Goal: Book appointment/travel/reservation

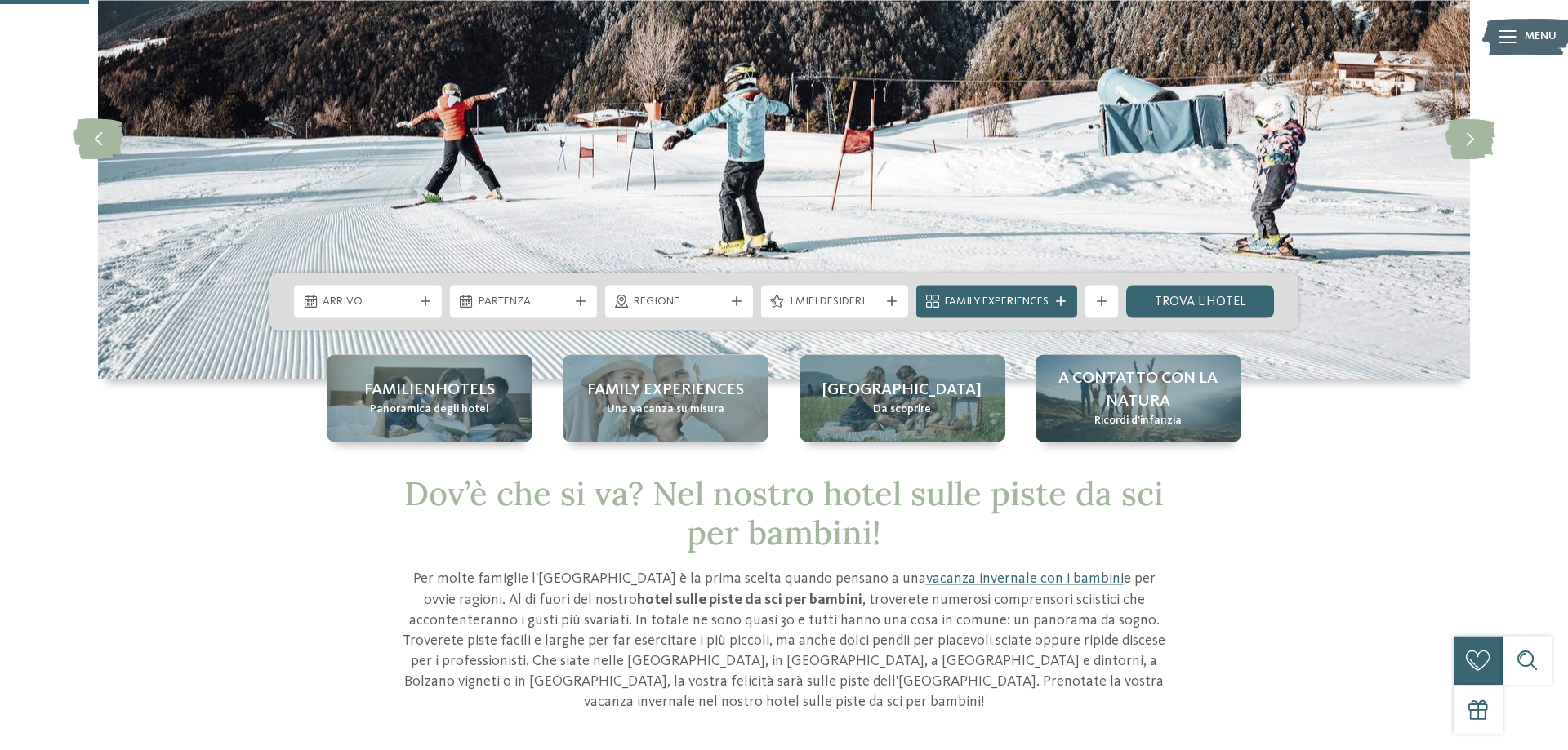
scroll to position [250, 0]
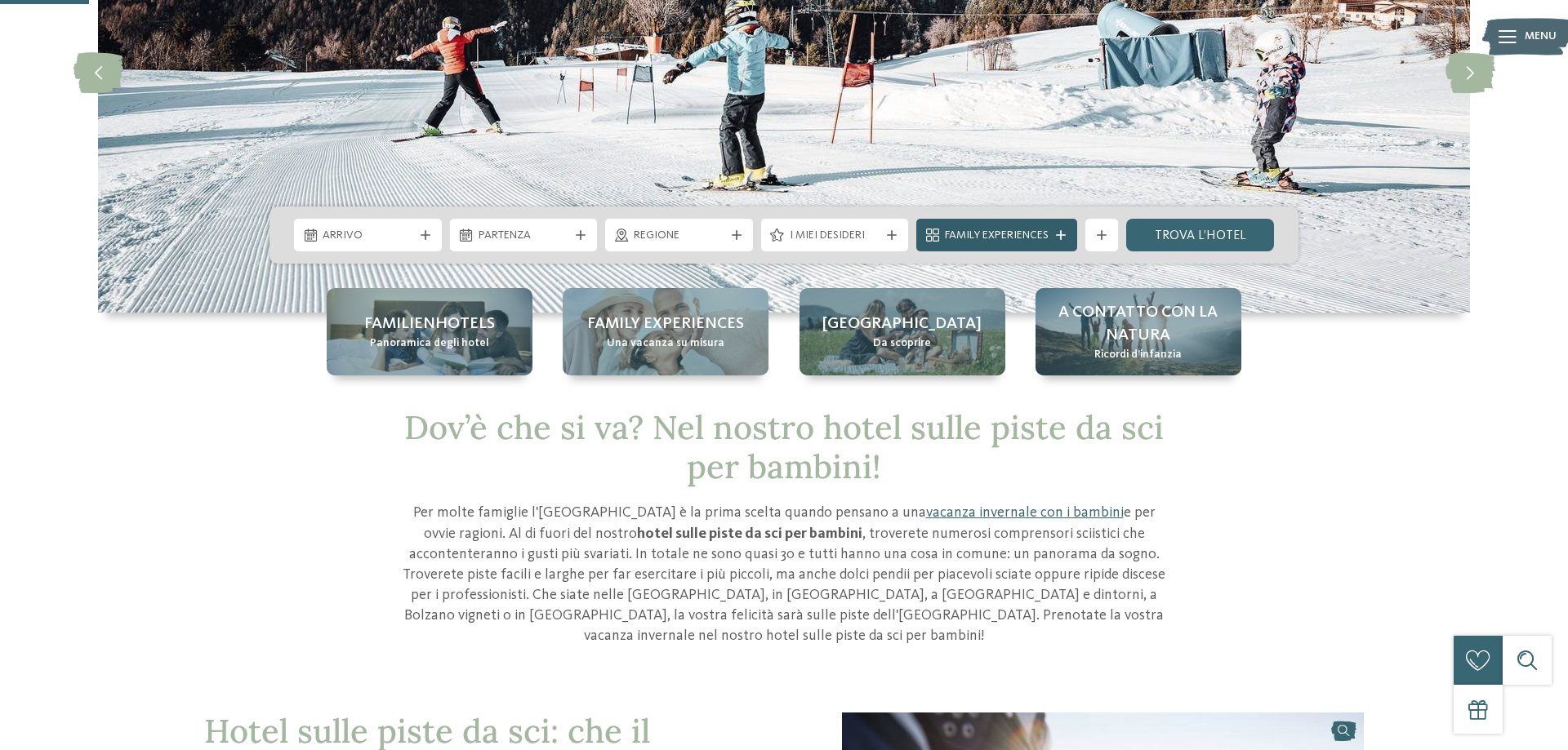
click at [1058, 230] on div "Family Experiences" at bounding box center [997, 235] width 161 height 32
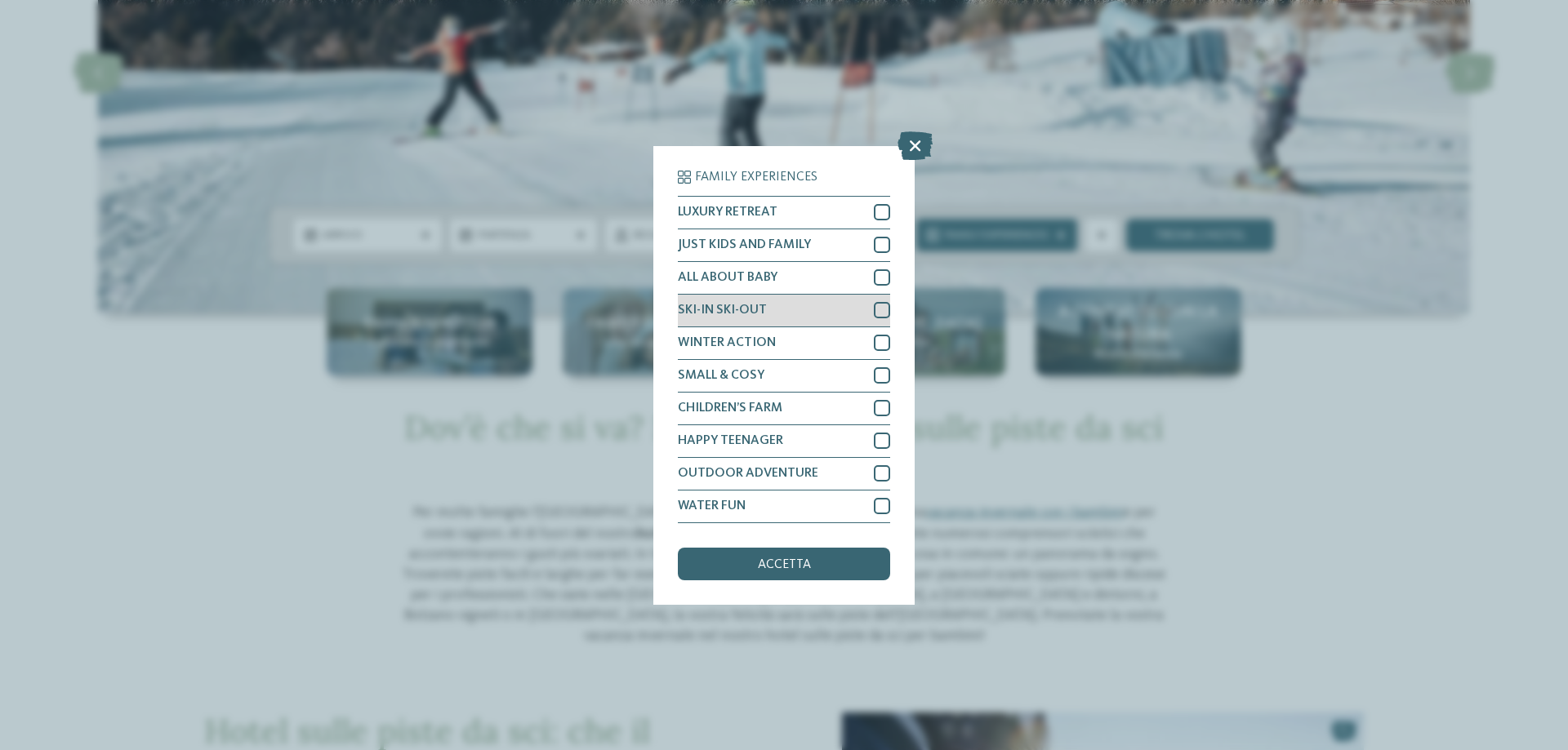
click at [883, 313] on div at bounding box center [882, 310] width 17 height 17
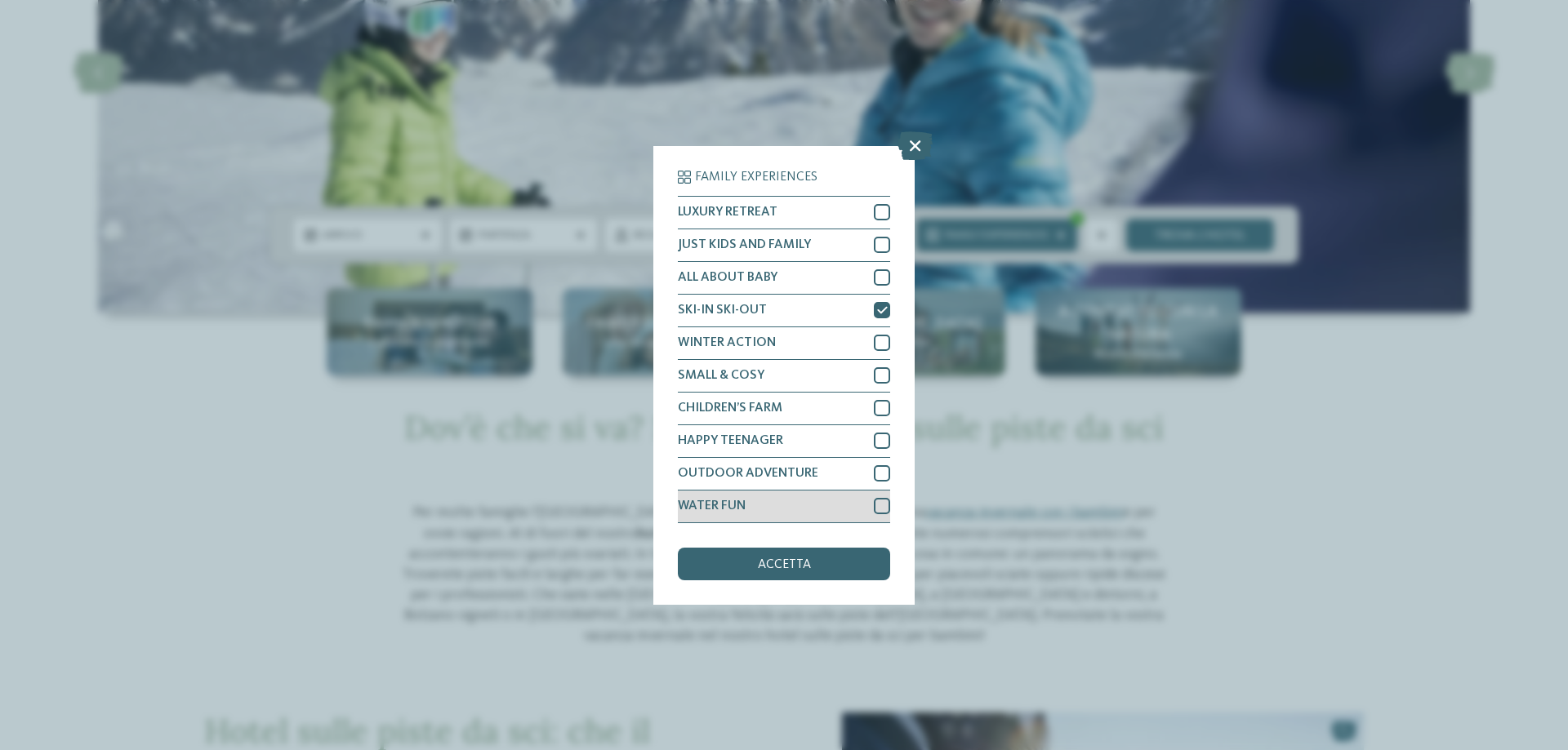
click at [881, 503] on div at bounding box center [882, 506] width 17 height 17
click at [770, 564] on span "accetta" at bounding box center [784, 564] width 53 height 13
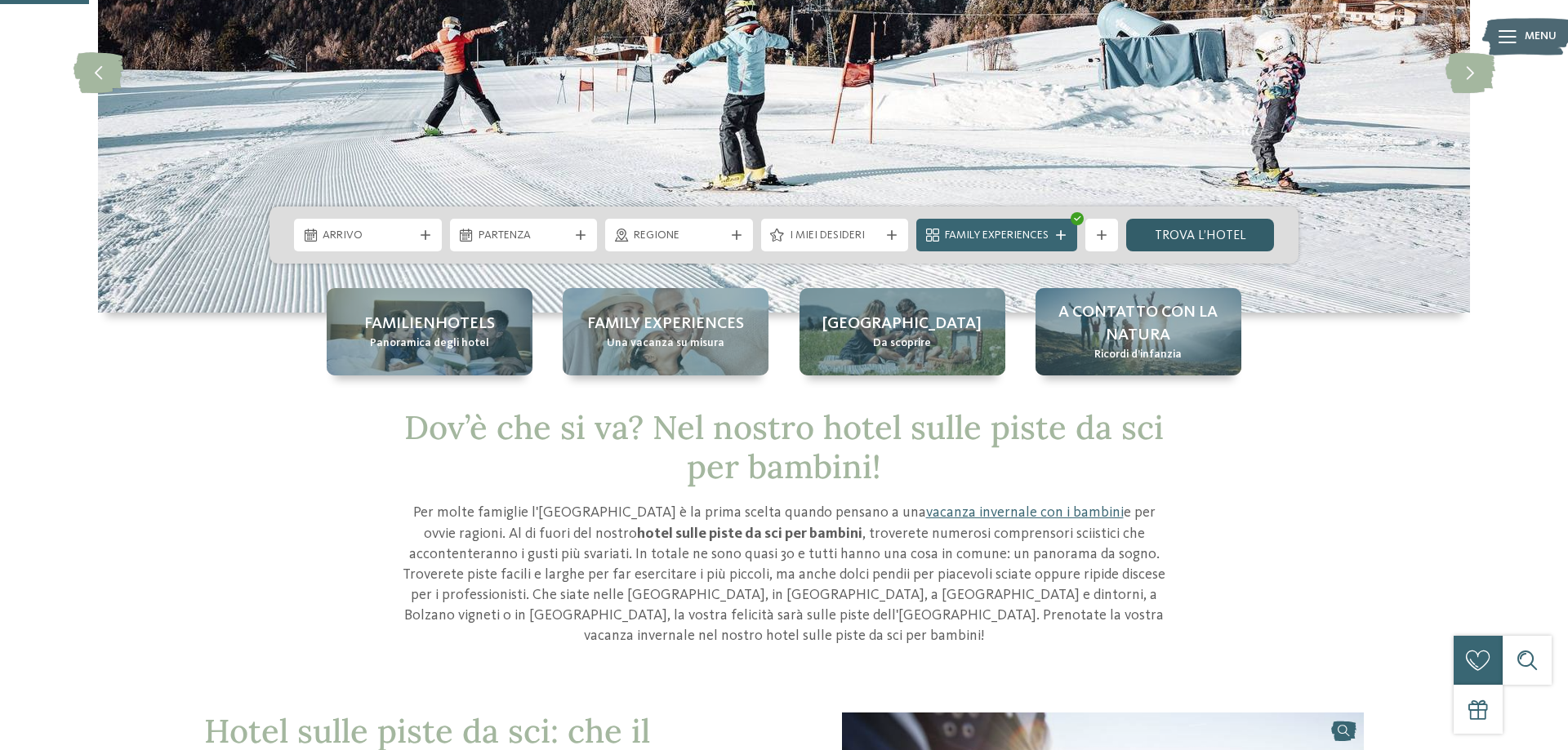
click at [1185, 234] on link "trova l’hotel" at bounding box center [1200, 235] width 148 height 32
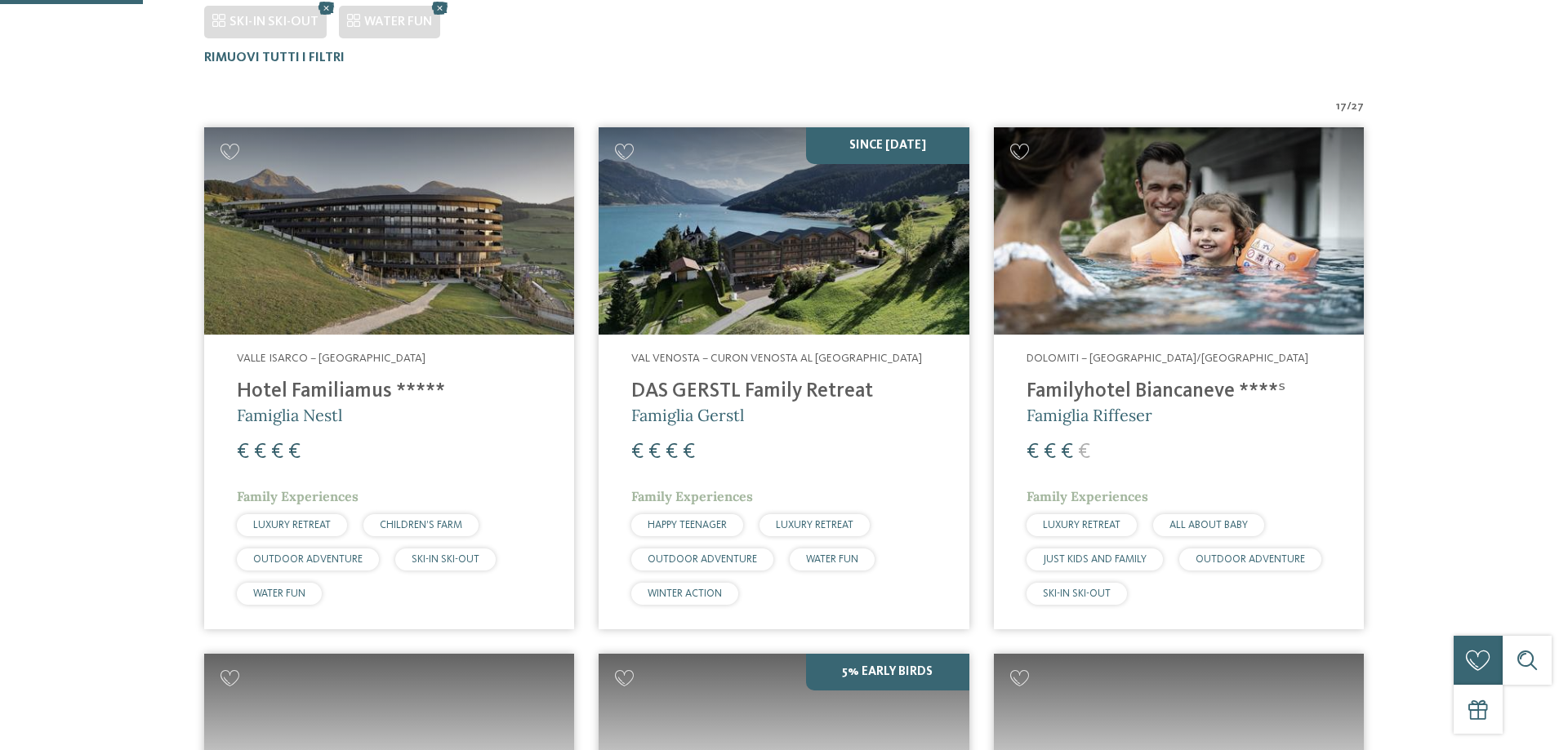
scroll to position [535, 0]
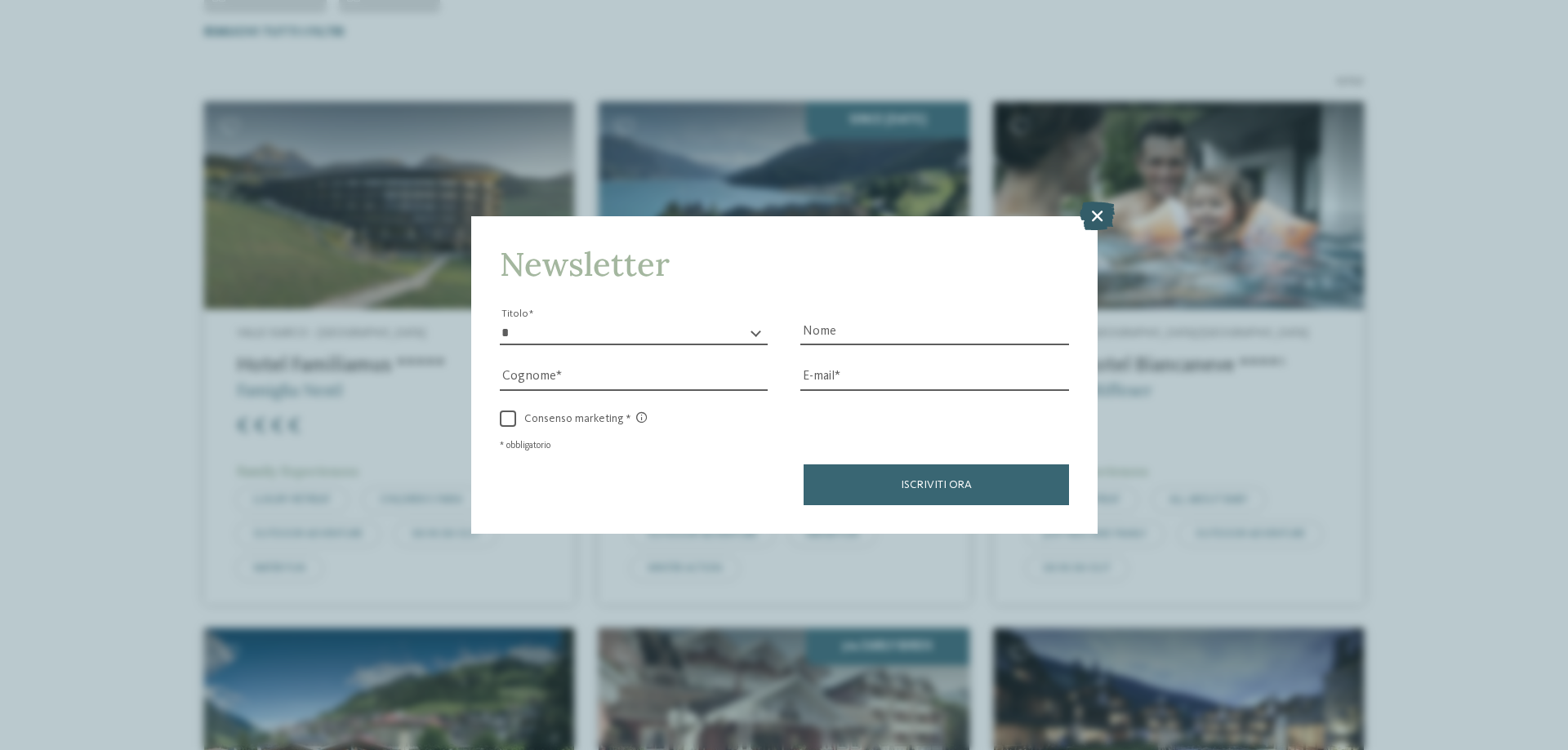
click at [1096, 215] on icon at bounding box center [1097, 216] width 35 height 29
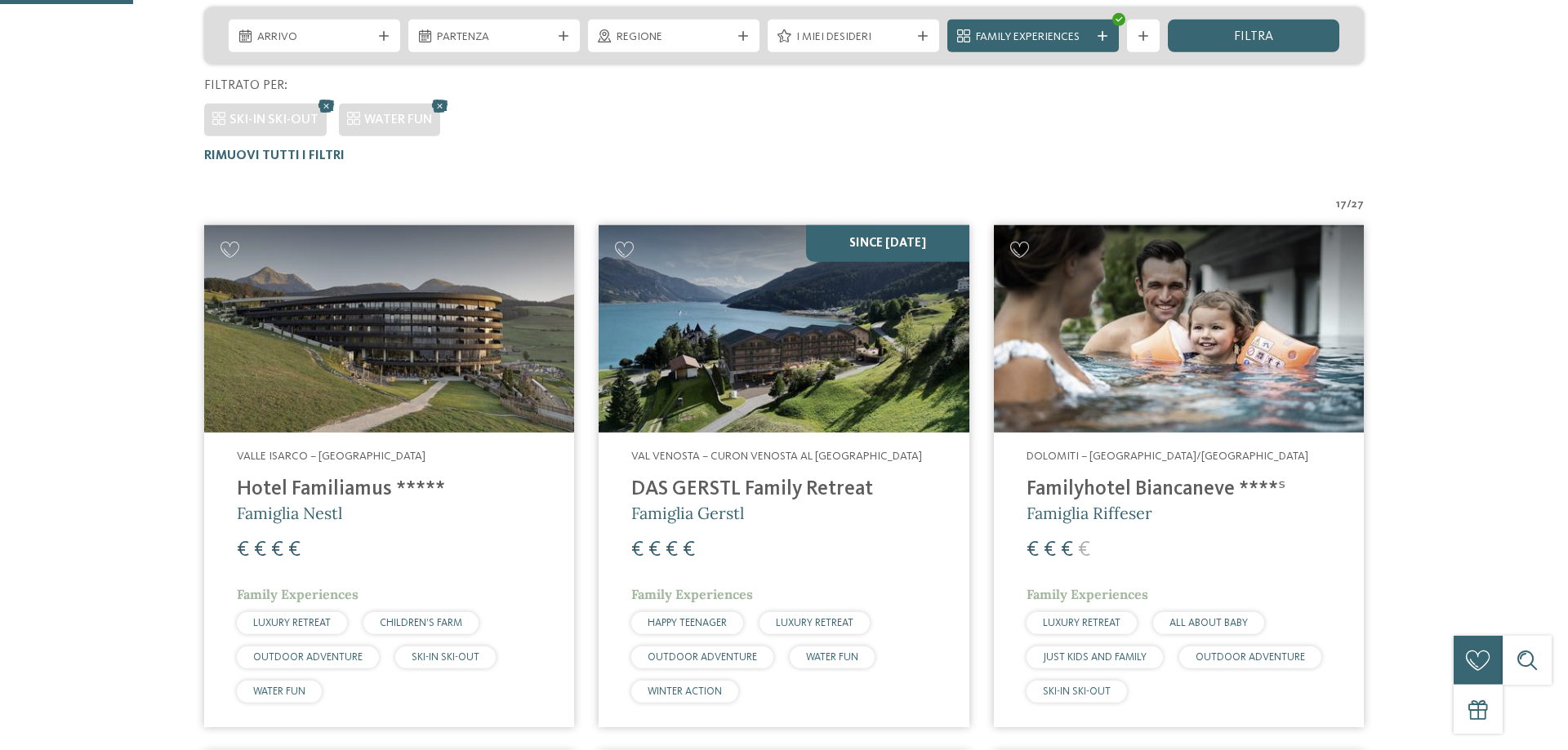
scroll to position [416, 0]
